Goal: Browse casually: Explore the website without a specific task or goal

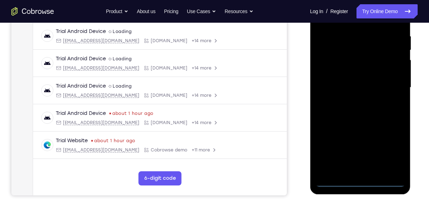
scroll to position [134, 0]
click at [362, 183] on div at bounding box center [360, 88] width 90 height 199
click at [362, 181] on div at bounding box center [360, 88] width 90 height 199
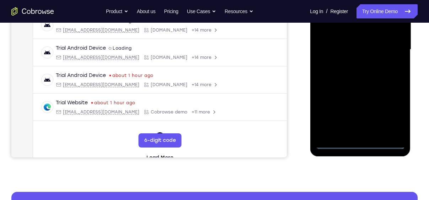
scroll to position [173, 0]
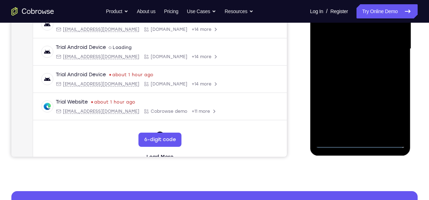
click at [359, 140] on div at bounding box center [360, 49] width 90 height 199
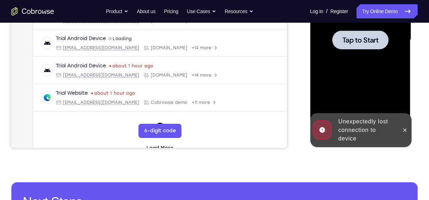
scroll to position [183, 0]
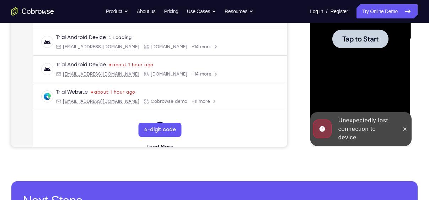
click at [364, 52] on div at bounding box center [360, 39] width 90 height 199
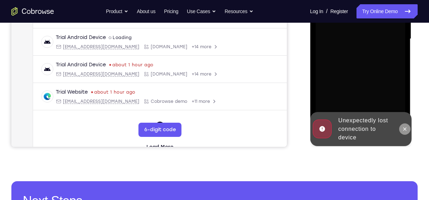
click at [407, 129] on icon at bounding box center [405, 130] width 6 height 6
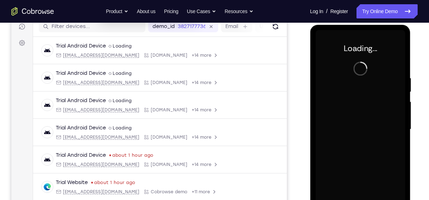
scroll to position [93, 0]
click at [415, 84] on div at bounding box center [361, 128] width 114 height 219
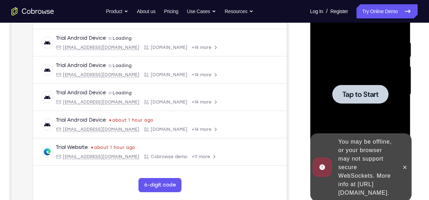
scroll to position [132, 0]
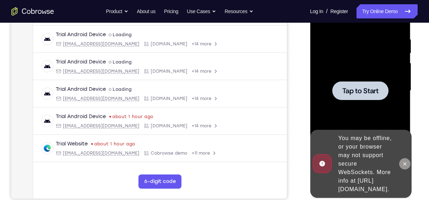
click at [405, 161] on icon at bounding box center [405, 164] width 6 height 6
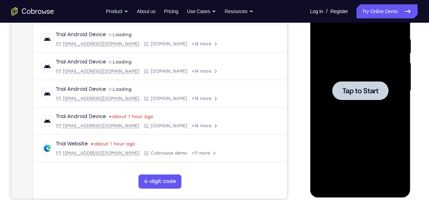
click at [369, 78] on div at bounding box center [360, 90] width 90 height 199
click at [370, 95] on span "Tap to Start" at bounding box center [360, 90] width 36 height 7
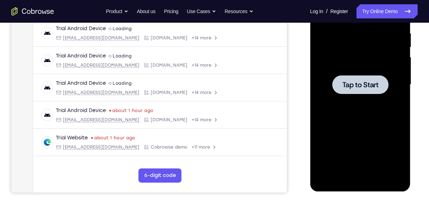
scroll to position [130, 0]
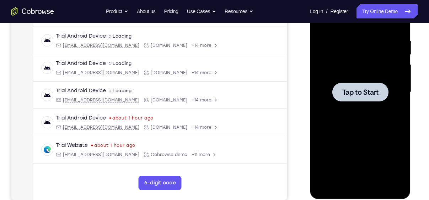
click at [370, 102] on div at bounding box center [360, 92] width 90 height 199
click at [344, 90] on span "Tap to Start" at bounding box center [360, 92] width 36 height 7
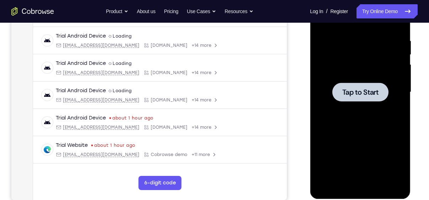
click at [344, 90] on span "Tap to Start" at bounding box center [360, 92] width 36 height 7
click at [340, 92] on div at bounding box center [360, 92] width 56 height 19
click at [349, 84] on div at bounding box center [360, 92] width 56 height 19
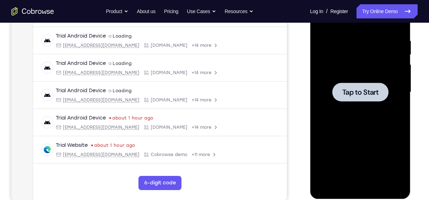
click at [349, 84] on div at bounding box center [360, 92] width 56 height 19
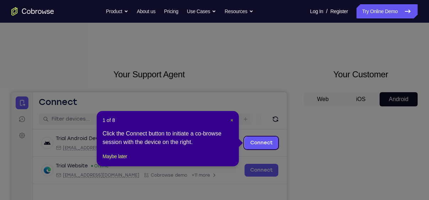
click at [232, 119] on span "×" at bounding box center [231, 121] width 3 height 6
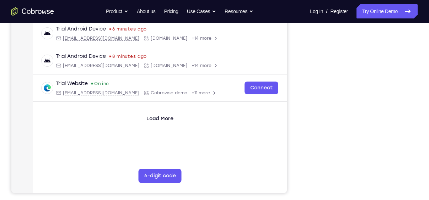
scroll to position [107, 0]
